Goal: Go to known website: Go to known website

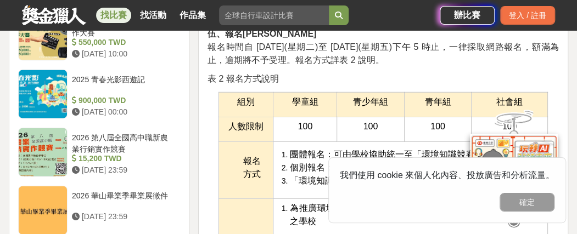
scroll to position [998, 0]
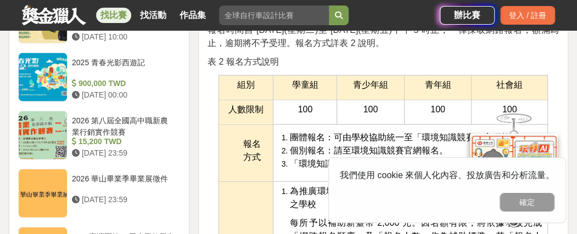
click at [425, 159] on span "[URL][DOMAIN_NAME]" at bounding box center [433, 163] width 93 height 9
click at [429, 159] on span "[URL][DOMAIN_NAME]" at bounding box center [433, 163] width 93 height 9
click at [401, 159] on span "[URL][DOMAIN_NAME]" at bounding box center [433, 163] width 93 height 9
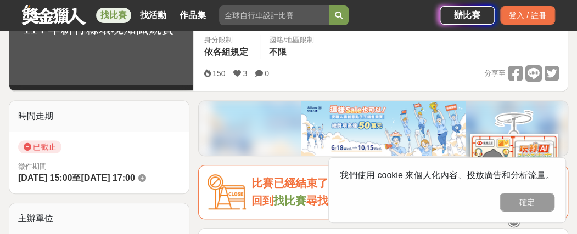
scroll to position [175, 0]
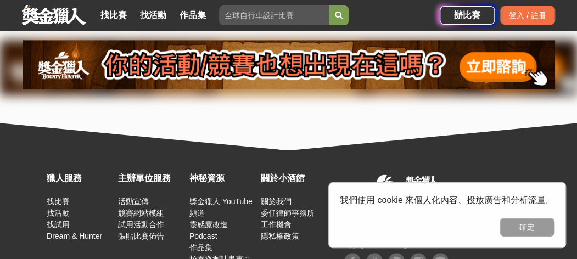
scroll to position [422, 0]
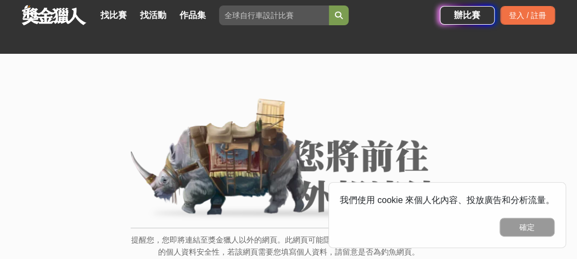
scroll to position [165, 0]
